Goal: Complete application form: Complete application form

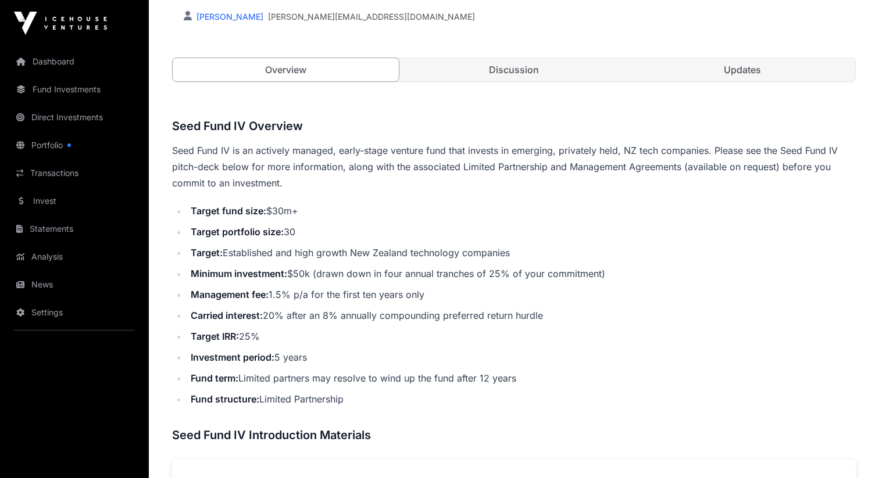
scroll to position [347, 0]
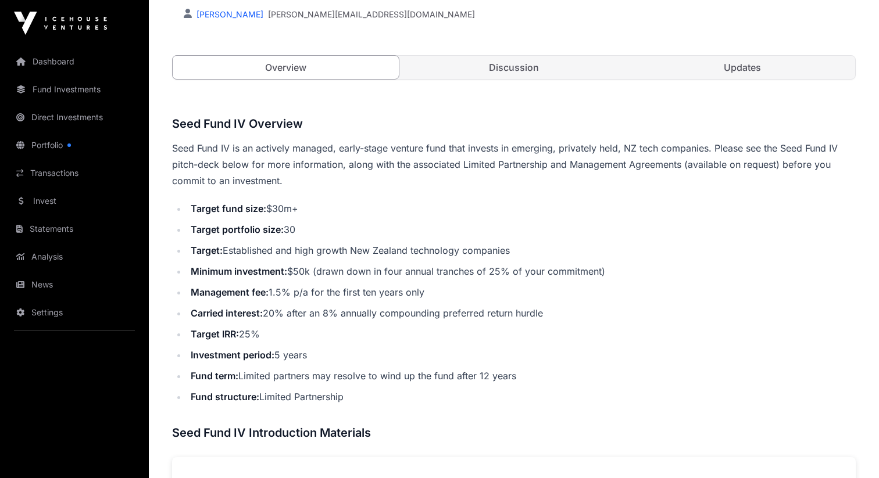
click at [513, 60] on link "Discussion" at bounding box center [514, 67] width 226 height 23
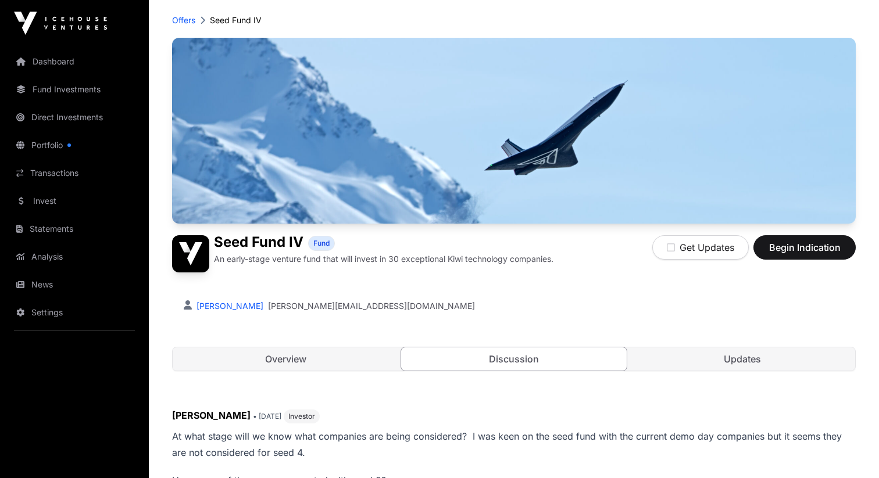
scroll to position [60, 0]
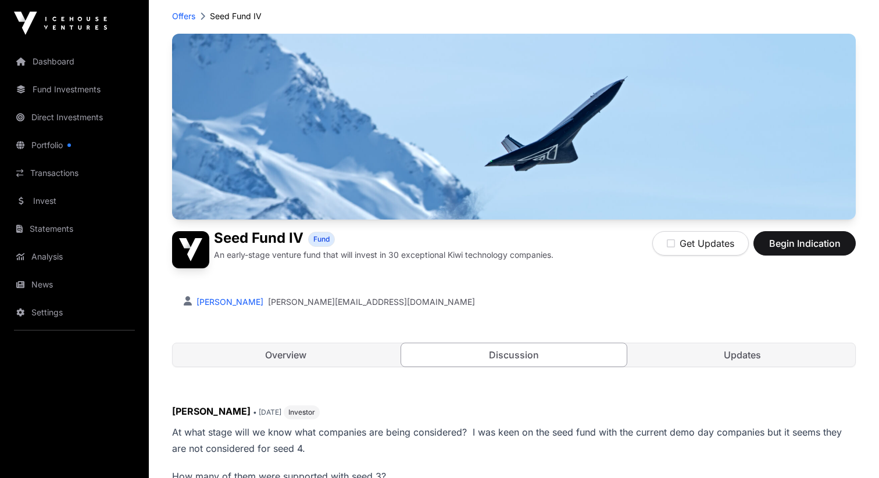
click at [52, 141] on link "Portfolio" at bounding box center [74, 145] width 130 height 26
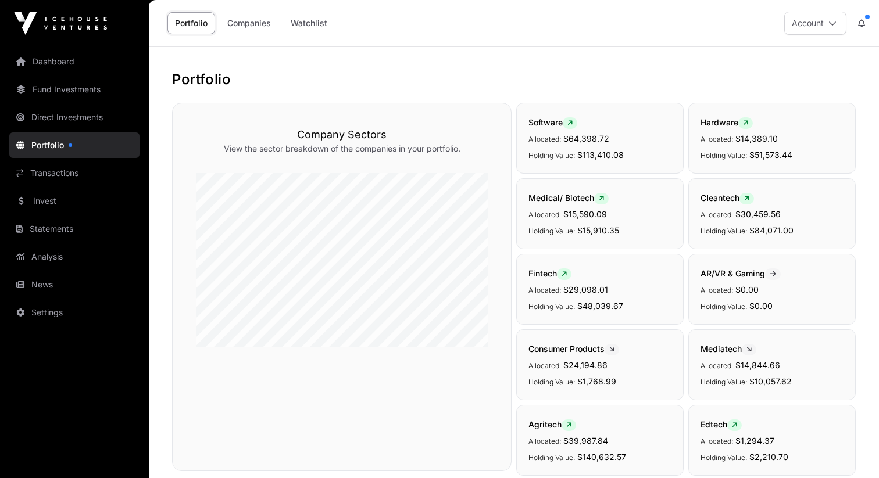
click at [69, 62] on link "Dashboard" at bounding box center [74, 62] width 130 height 26
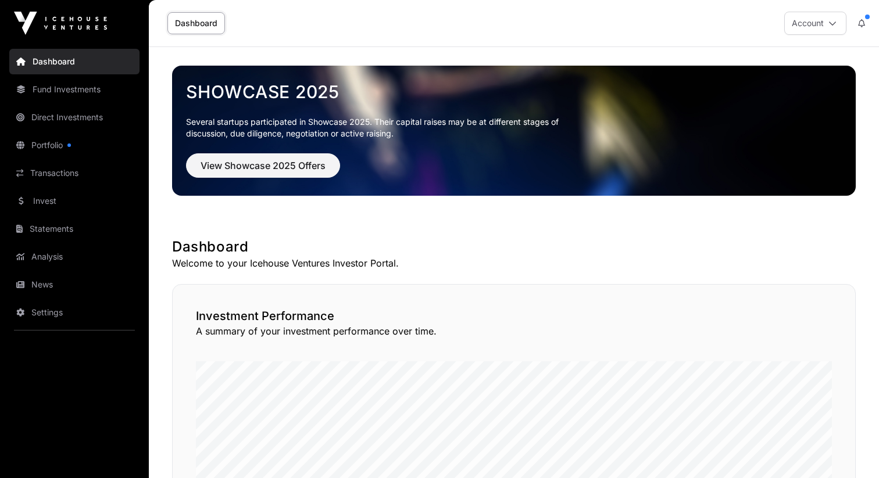
click at [48, 144] on link "Portfolio" at bounding box center [74, 145] width 130 height 26
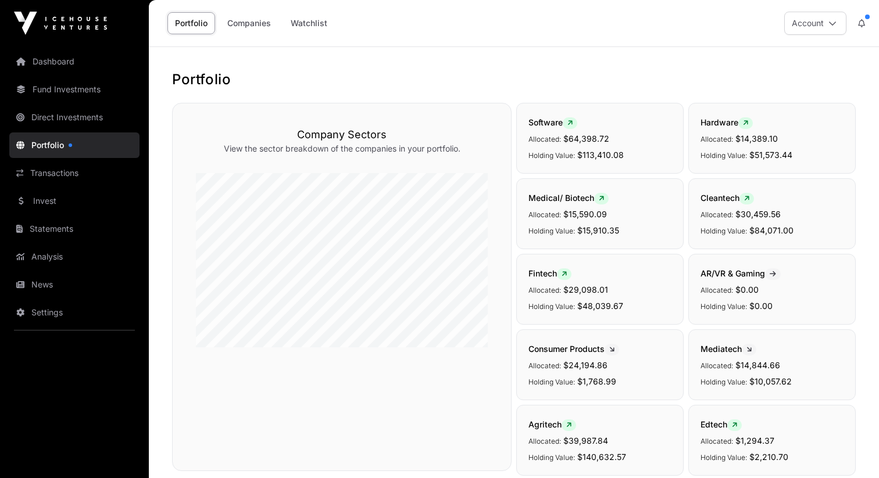
click at [59, 67] on link "Dashboard" at bounding box center [74, 62] width 130 height 26
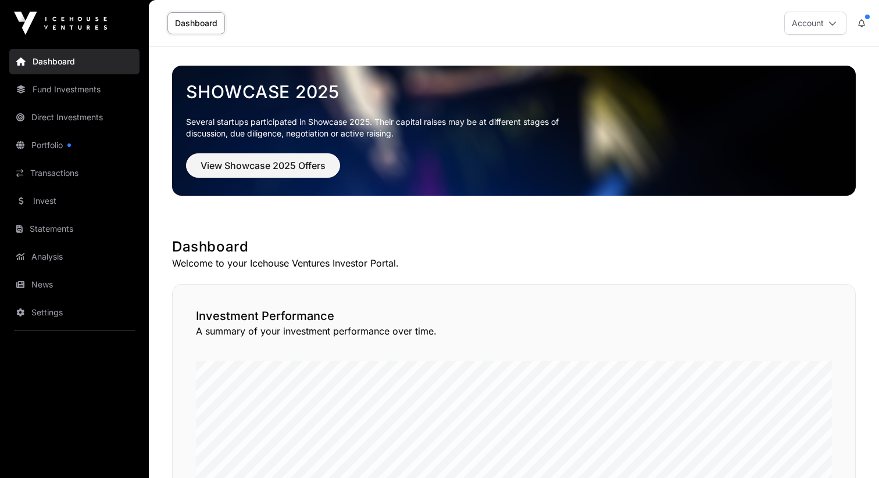
click at [84, 92] on link "Fund Investments" at bounding box center [74, 90] width 130 height 26
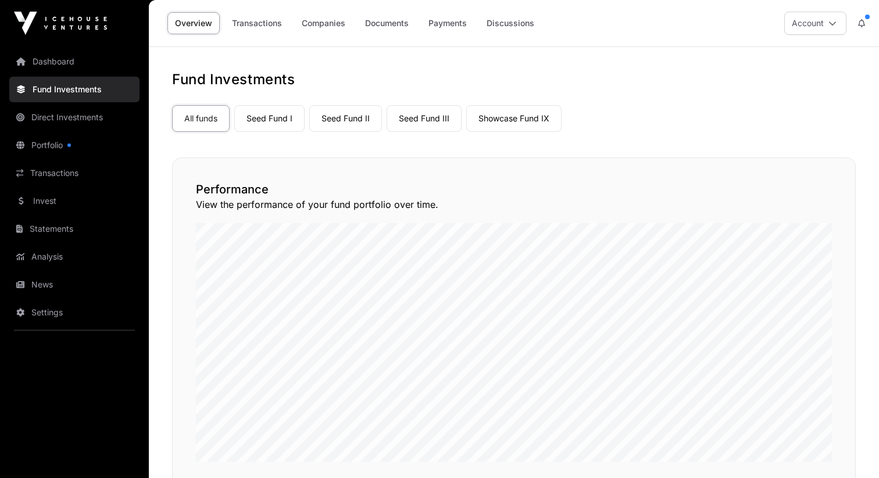
click at [59, 65] on link "Dashboard" at bounding box center [74, 62] width 130 height 26
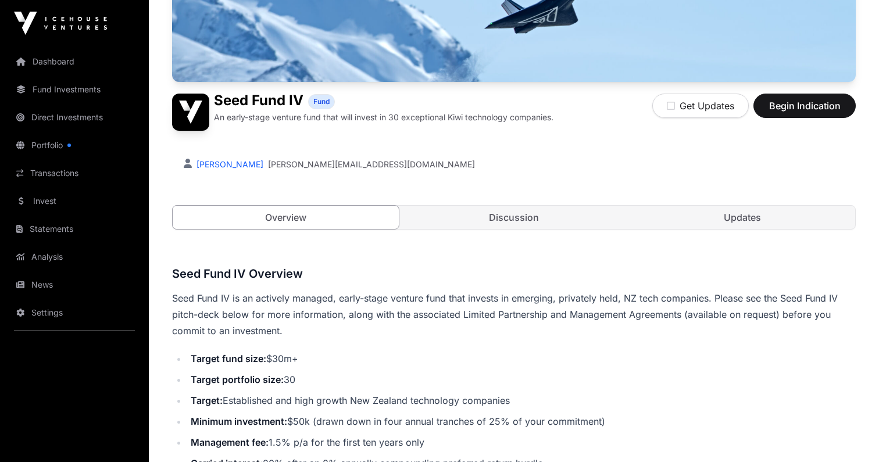
scroll to position [217, 0]
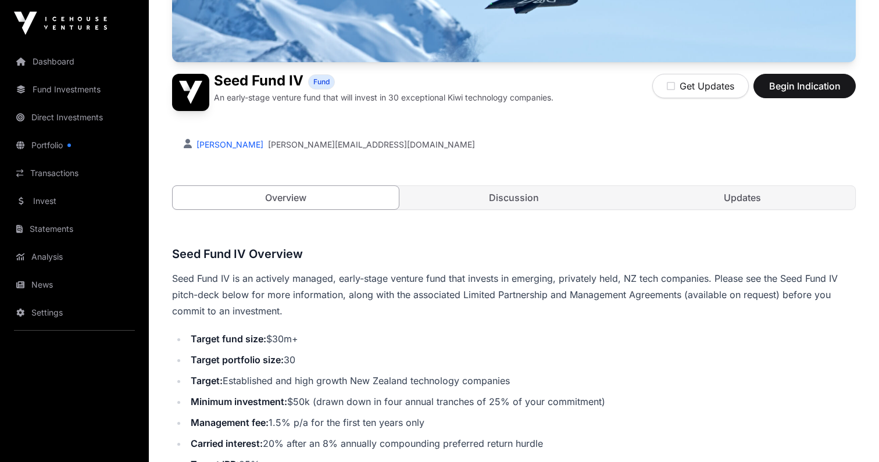
click at [766, 190] on link "Updates" at bounding box center [742, 197] width 226 height 23
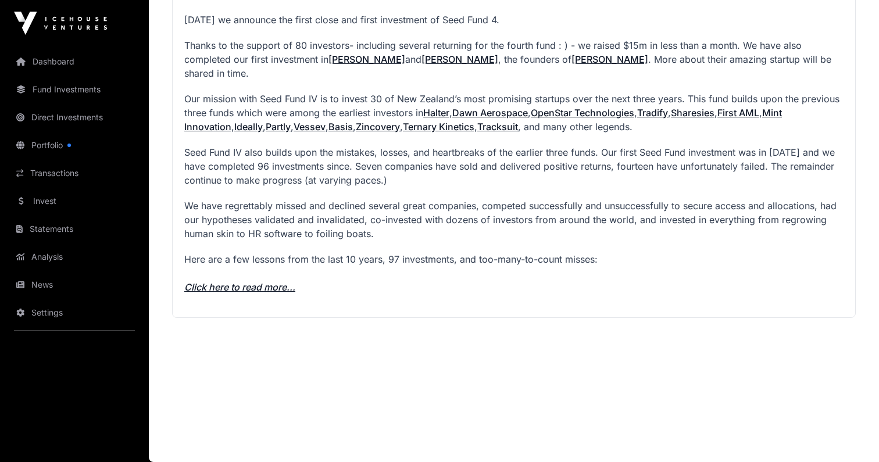
scroll to position [1366, 0]
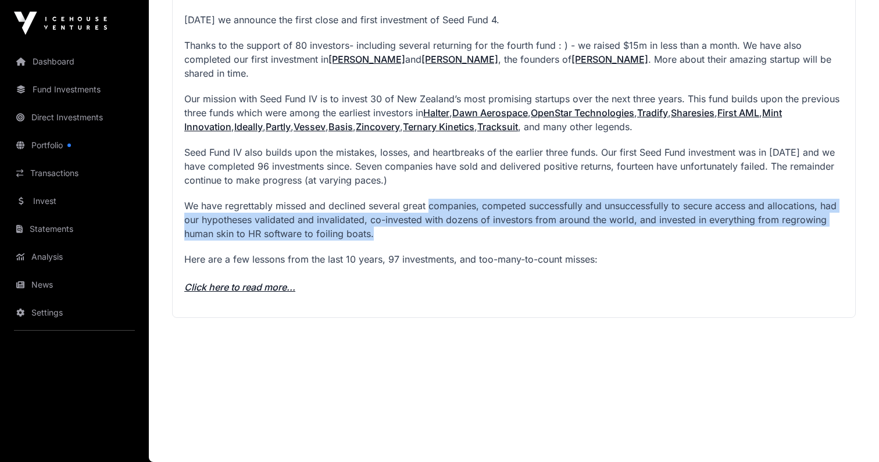
drag, startPoint x: 429, startPoint y: 208, endPoint x: 432, endPoint y: 236, distance: 28.6
click at [432, 236] on p "We have regrettably missed and declined several great companies, competed succe…" at bounding box center [513, 220] width 659 height 42
click at [284, 285] on link "Click here to read more..." at bounding box center [239, 287] width 111 height 12
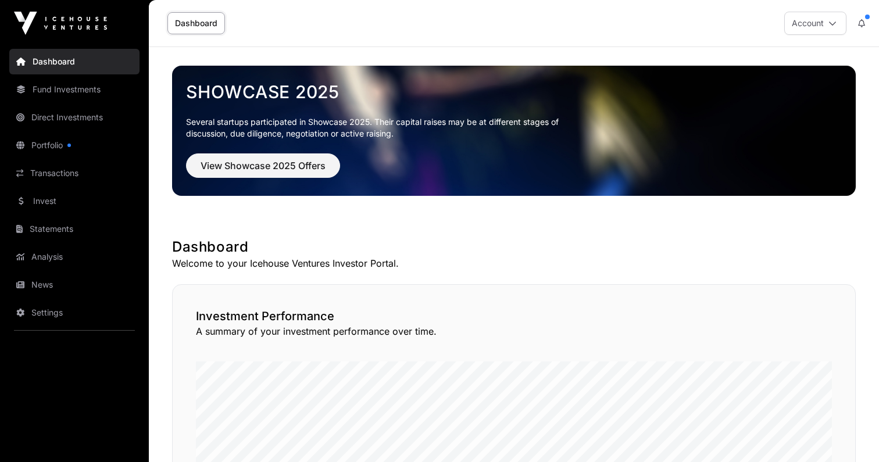
click at [53, 94] on link "Fund Investments" at bounding box center [74, 90] width 130 height 26
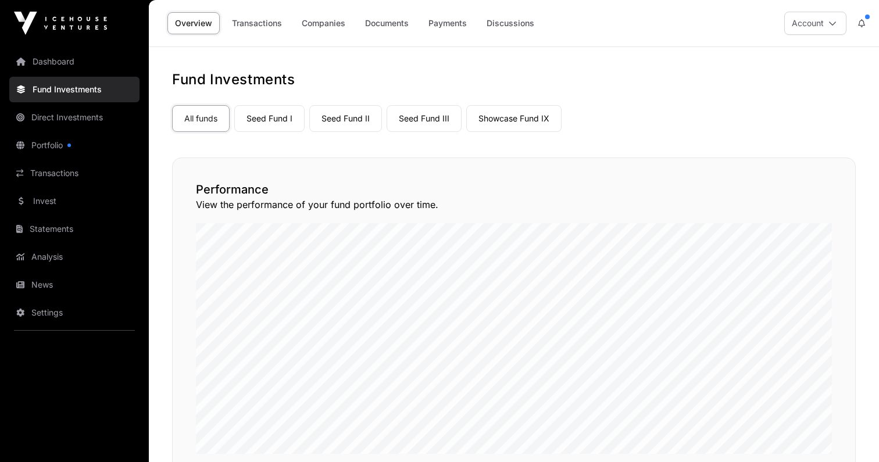
click at [47, 199] on link "Invest" at bounding box center [74, 201] width 130 height 26
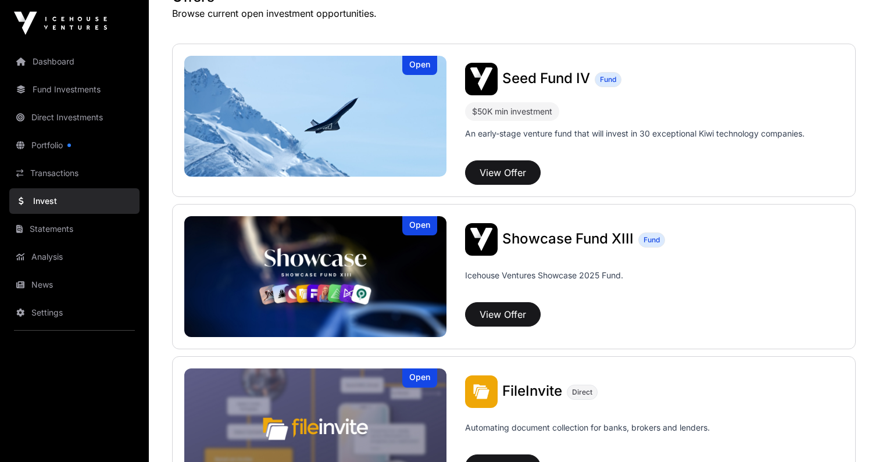
scroll to position [252, 0]
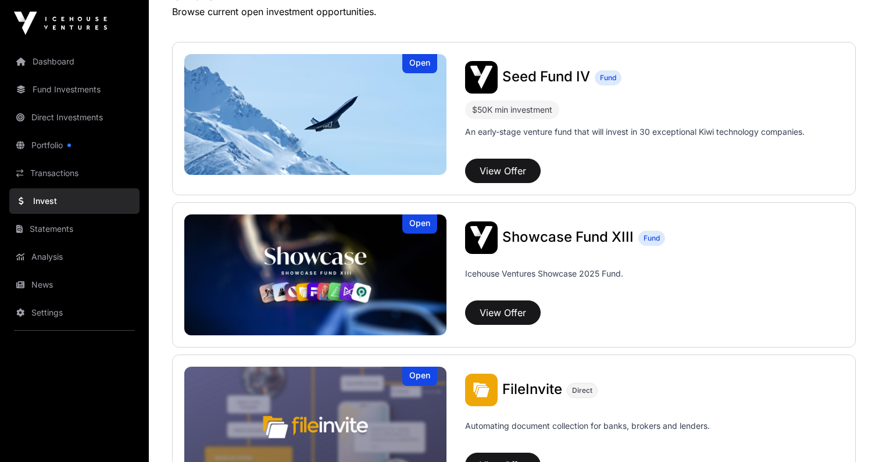
click at [495, 170] on button "View Offer" at bounding box center [503, 171] width 76 height 24
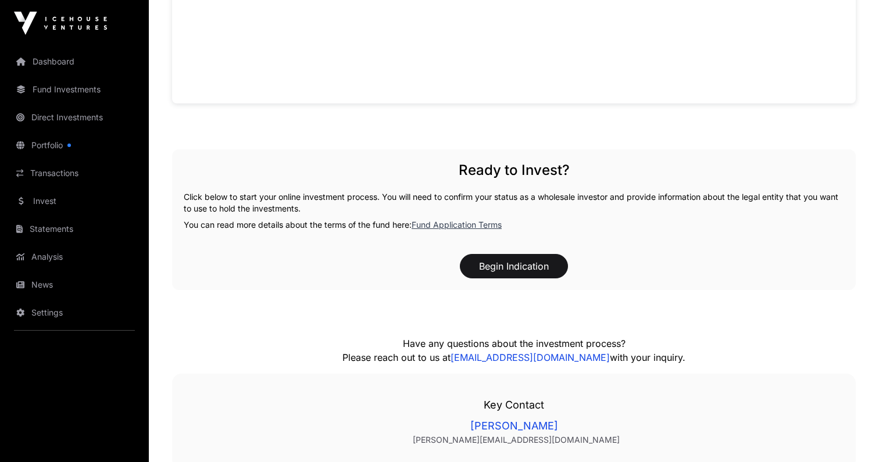
scroll to position [1087, 0]
click at [494, 266] on button "Begin Indication" at bounding box center [514, 265] width 108 height 24
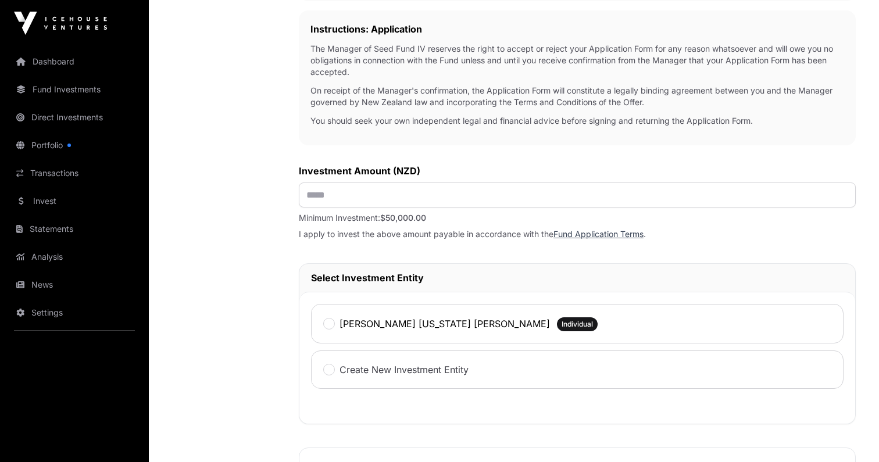
scroll to position [377, 0]
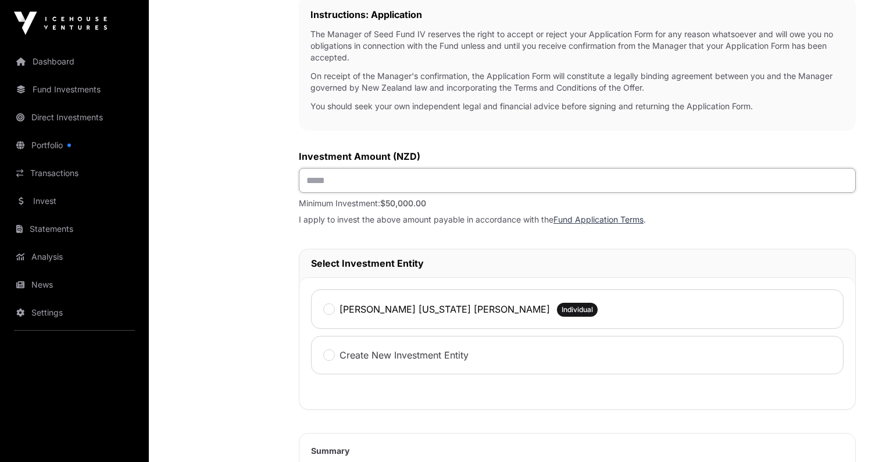
click at [330, 185] on input "text" at bounding box center [577, 180] width 557 height 25
type input "*******"
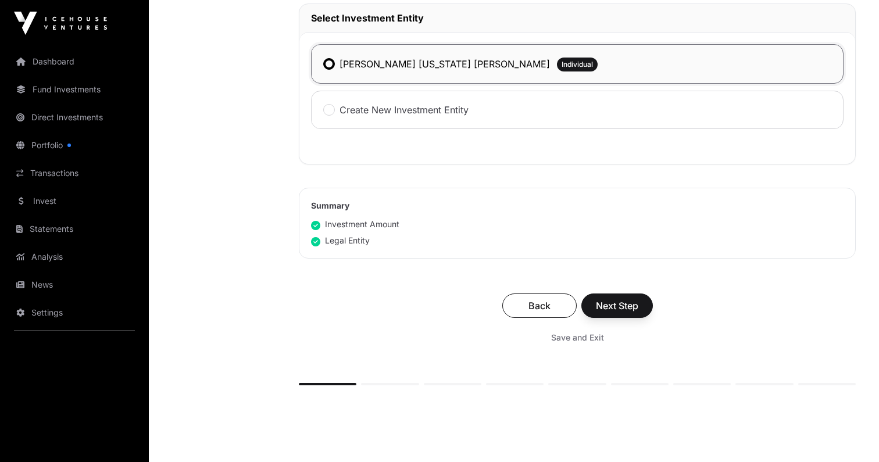
scroll to position [624, 0]
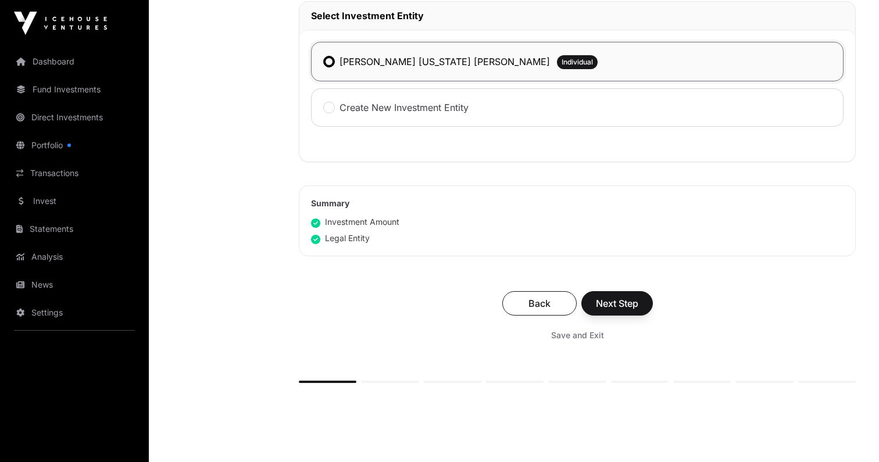
click at [604, 309] on span "Next Step" at bounding box center [617, 303] width 42 height 14
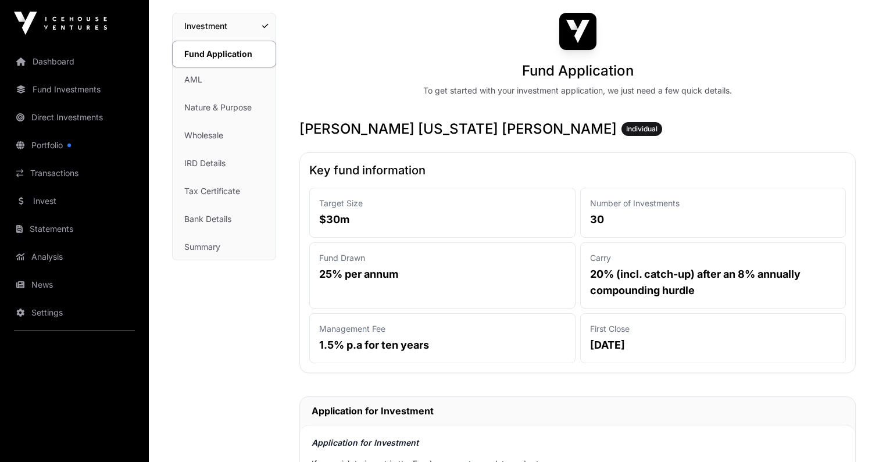
scroll to position [71, 0]
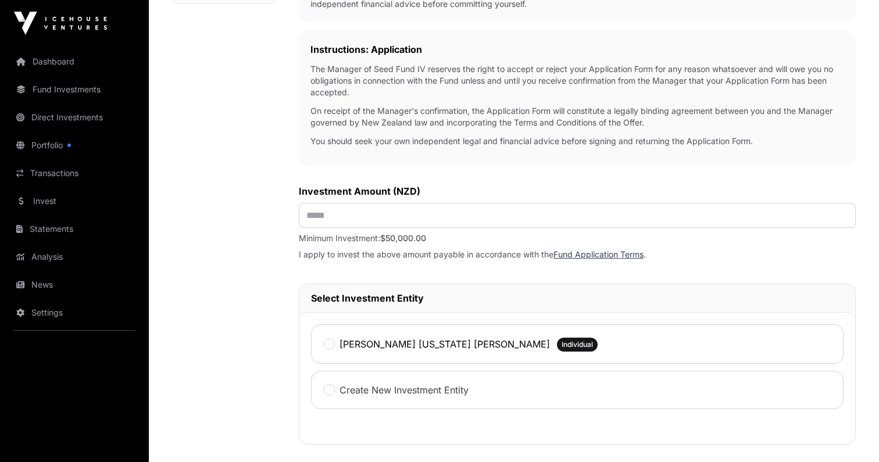
scroll to position [340, 0]
click at [358, 220] on input "text" at bounding box center [577, 217] width 557 height 25
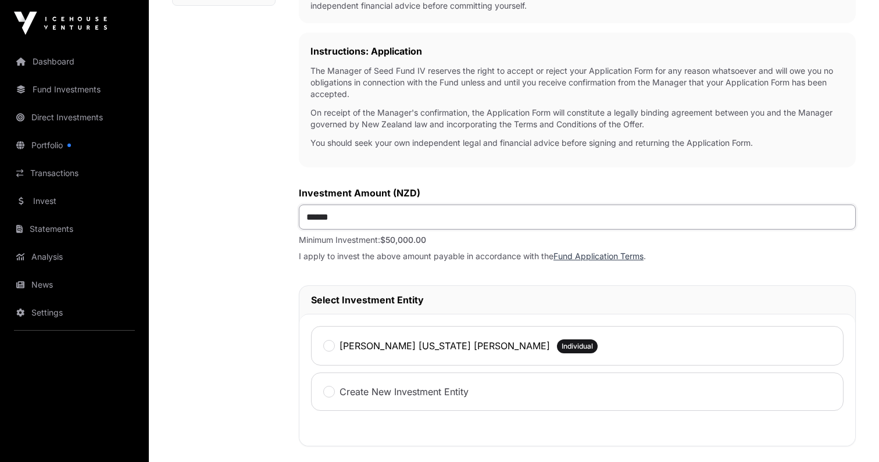
type input "*******"
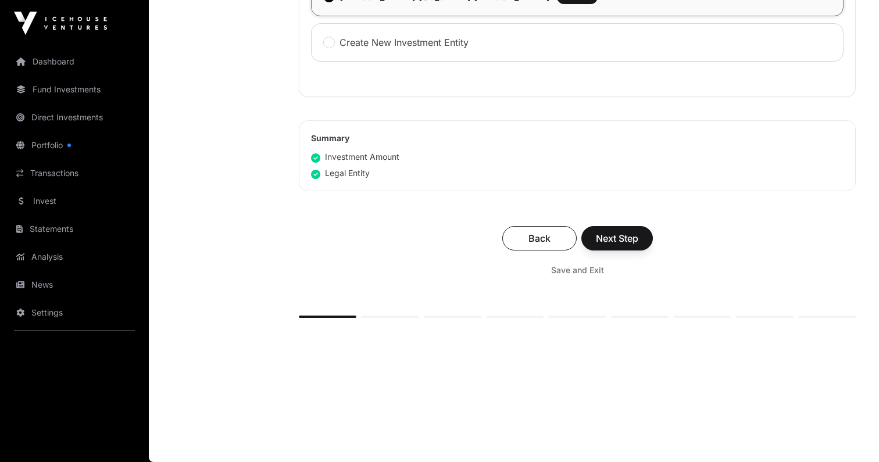
scroll to position [691, 0]
click at [604, 236] on span "Next Step" at bounding box center [617, 238] width 42 height 14
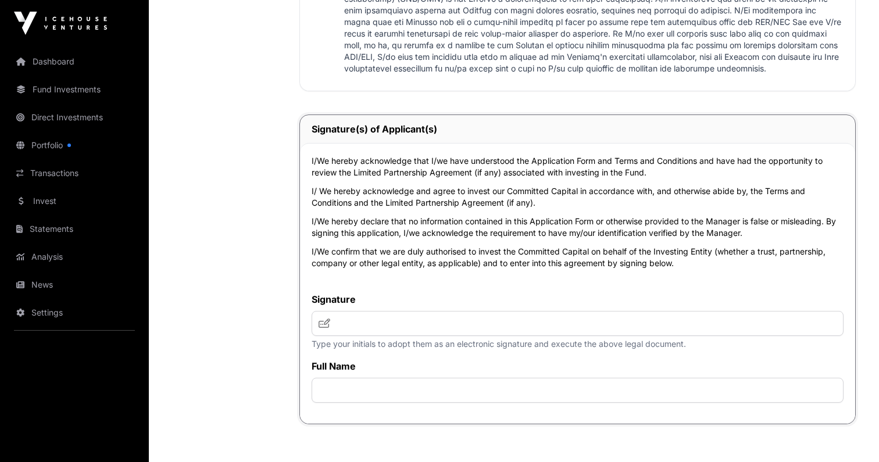
scroll to position [2728, 0]
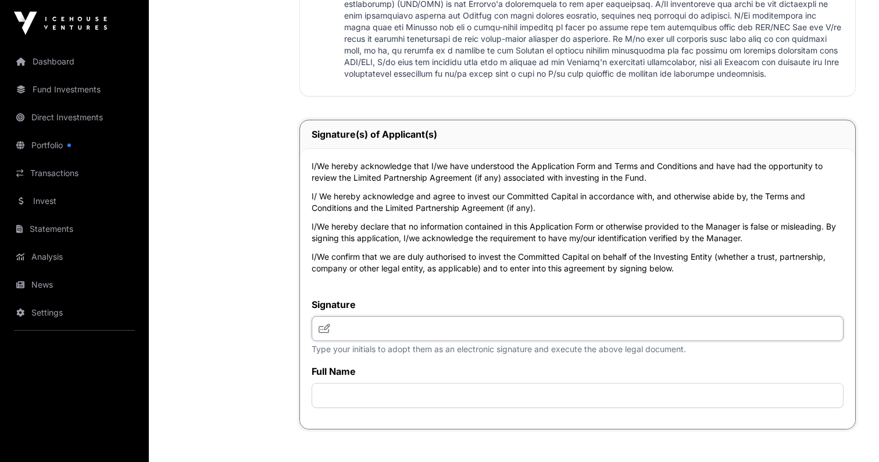
click at [397, 341] on input "text" at bounding box center [577, 328] width 532 height 25
type input "**"
click at [368, 408] on input "text" at bounding box center [577, 395] width 532 height 25
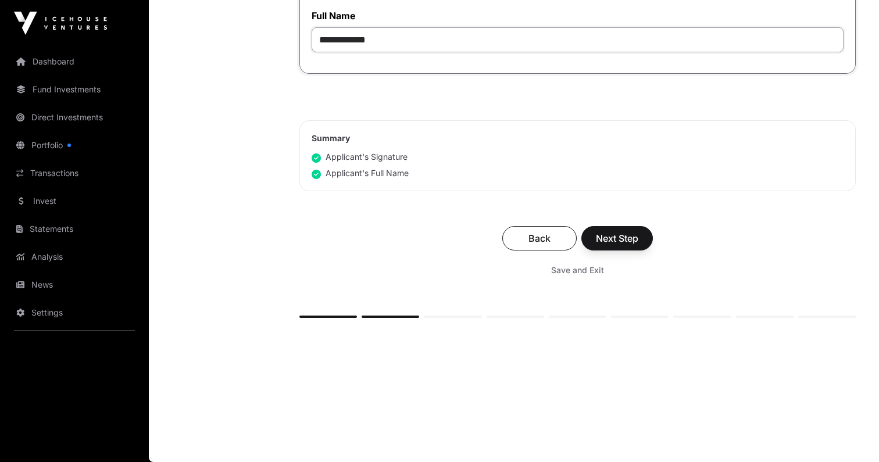
scroll to position [3099, 0]
type input "**********"
click at [619, 241] on span "Next Step" at bounding box center [617, 238] width 42 height 14
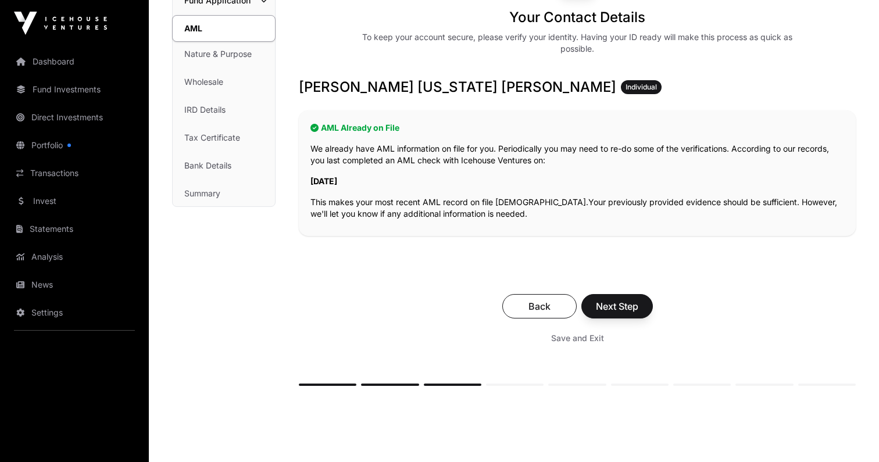
scroll to position [139, 0]
click at [615, 310] on span "Next Step" at bounding box center [617, 306] width 42 height 14
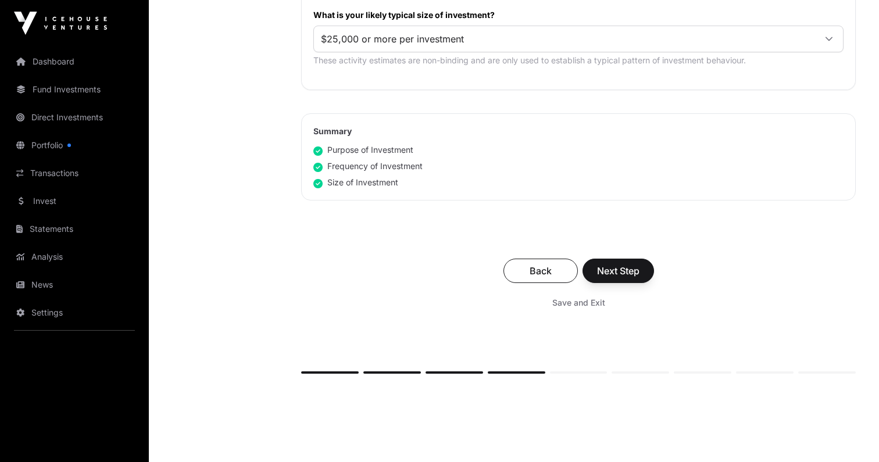
scroll to position [716, 0]
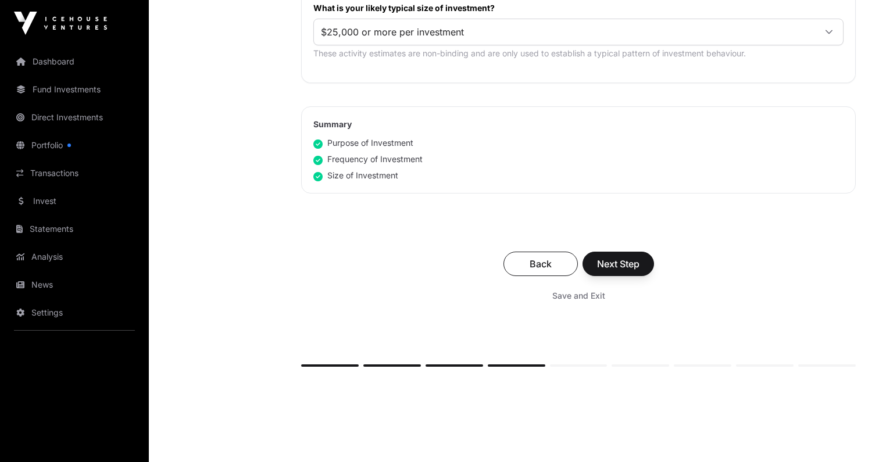
click at [611, 264] on span "Next Step" at bounding box center [618, 264] width 42 height 14
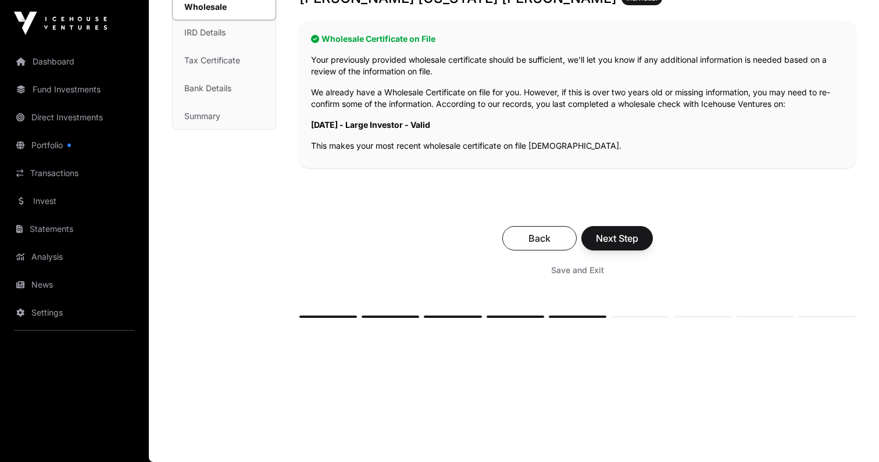
scroll to position [216, 0]
click at [610, 236] on span "Next Step" at bounding box center [617, 238] width 42 height 14
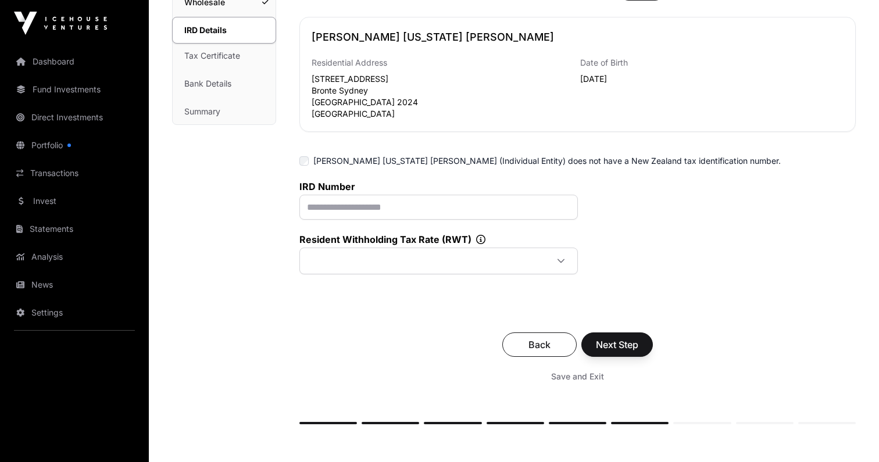
scroll to position [231, 0]
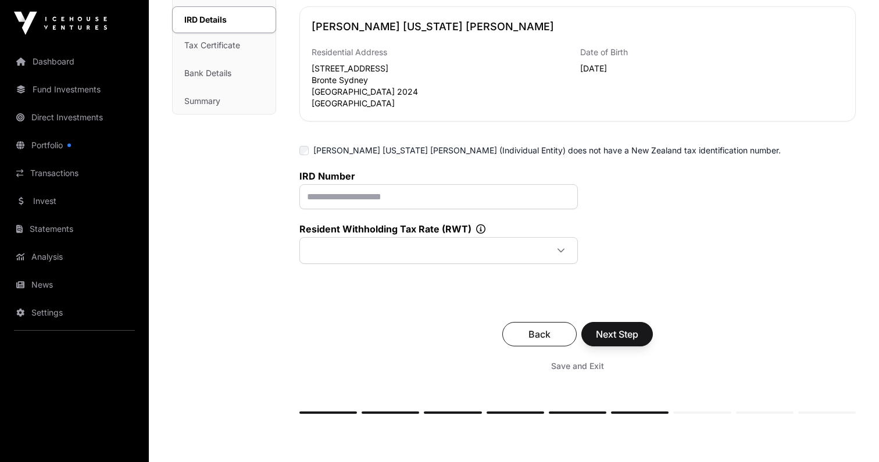
click at [603, 334] on span "Next Step" at bounding box center [617, 334] width 42 height 14
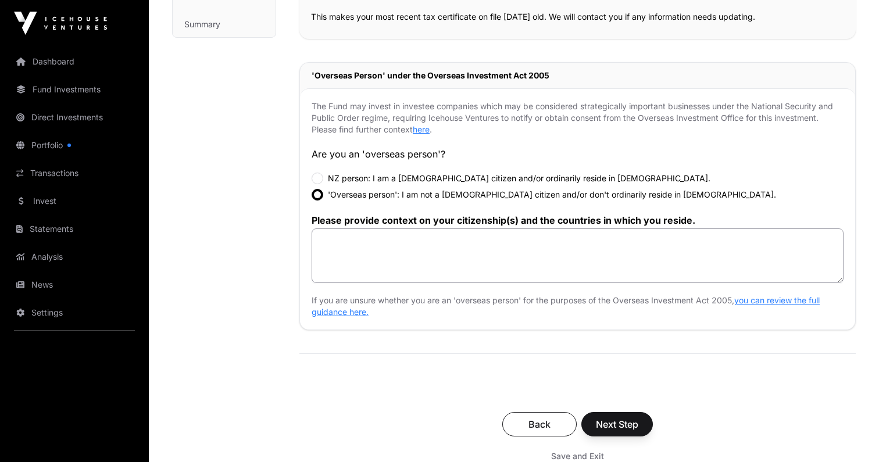
scroll to position [307, 0]
click at [396, 241] on textarea at bounding box center [577, 256] width 532 height 55
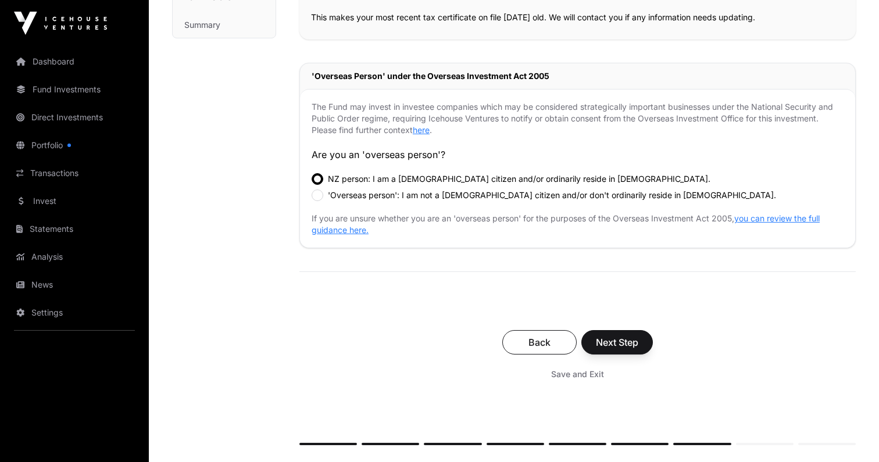
click at [620, 343] on span "Next Step" at bounding box center [617, 342] width 42 height 14
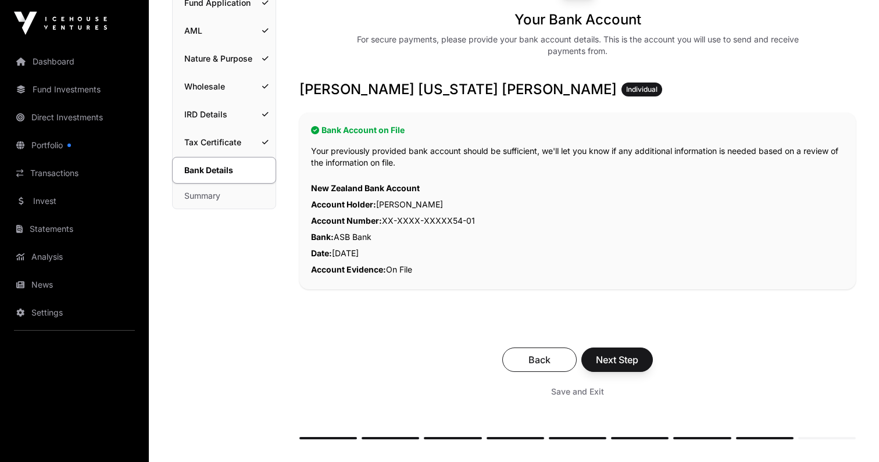
scroll to position [149, 0]
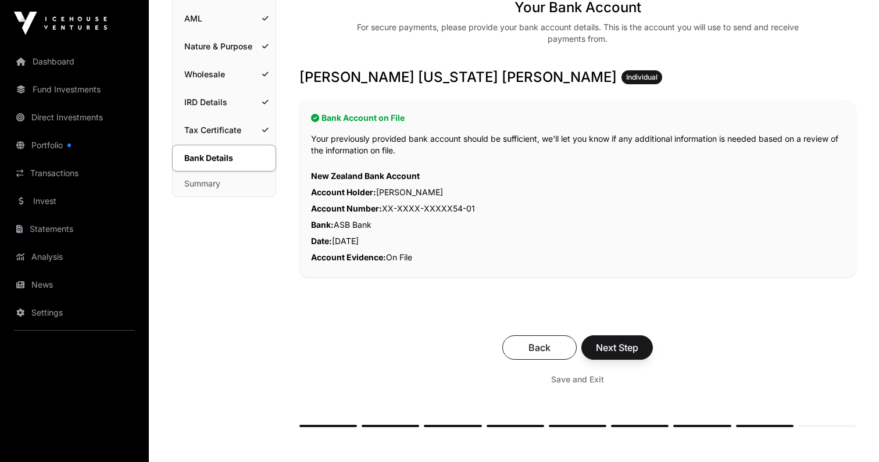
click at [605, 345] on span "Next Step" at bounding box center [617, 347] width 42 height 14
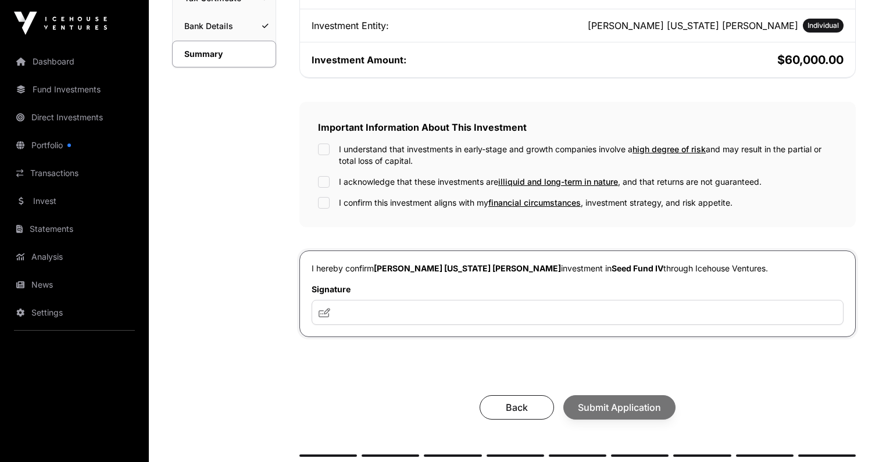
scroll to position [282, 0]
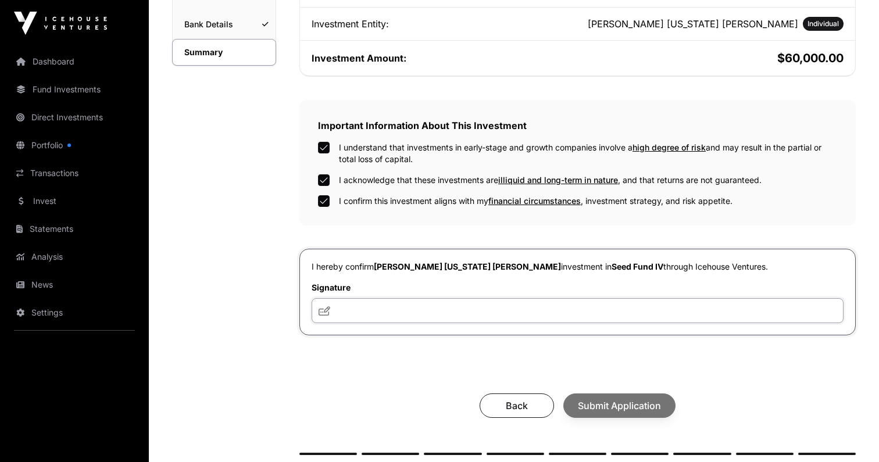
click at [365, 307] on input "text" at bounding box center [577, 310] width 532 height 25
type input "**********"
click at [610, 410] on span "Submit Application" at bounding box center [619, 406] width 83 height 14
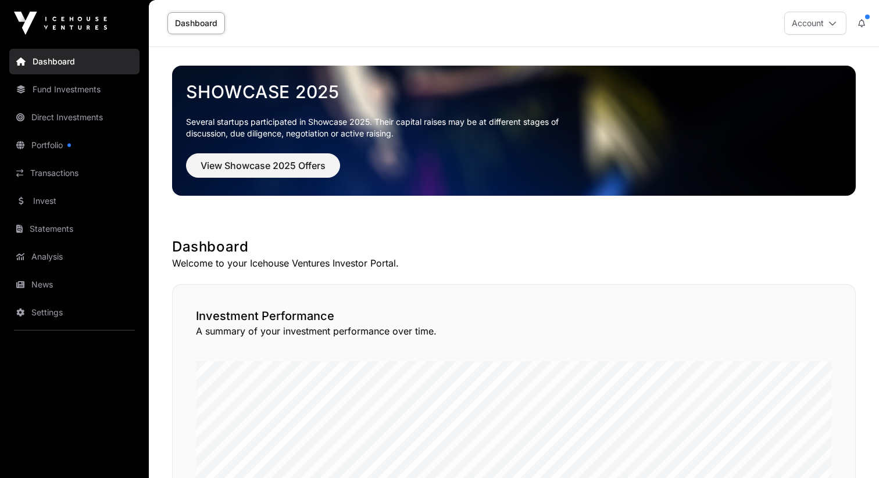
click at [66, 140] on link "Portfolio" at bounding box center [74, 145] width 130 height 26
